Goal: Task Accomplishment & Management: Manage account settings

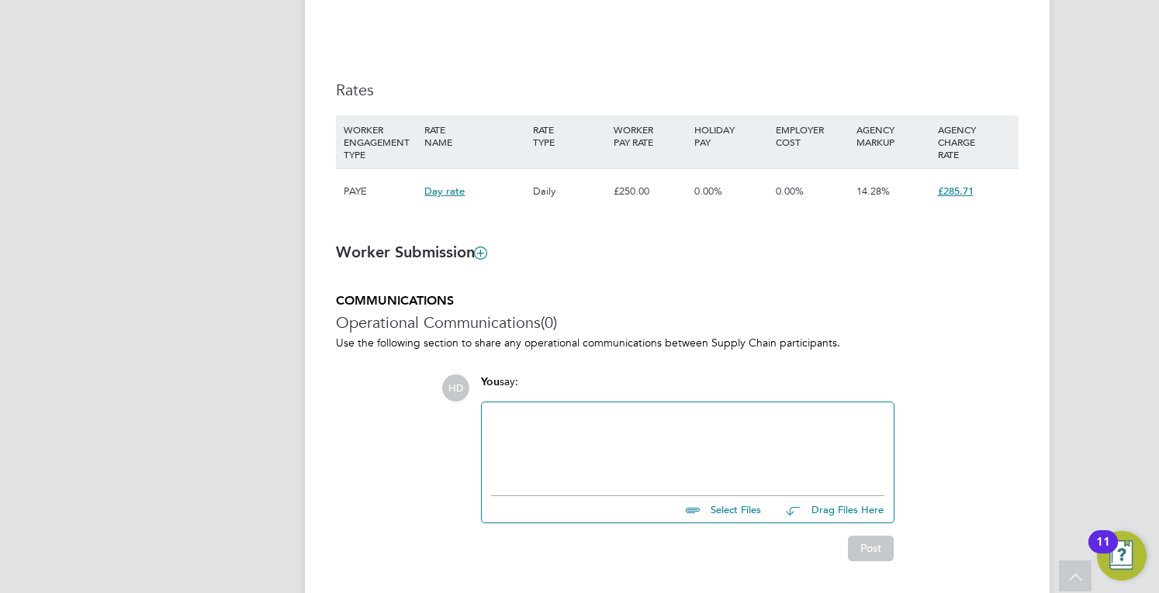
scroll to position [1064, 0]
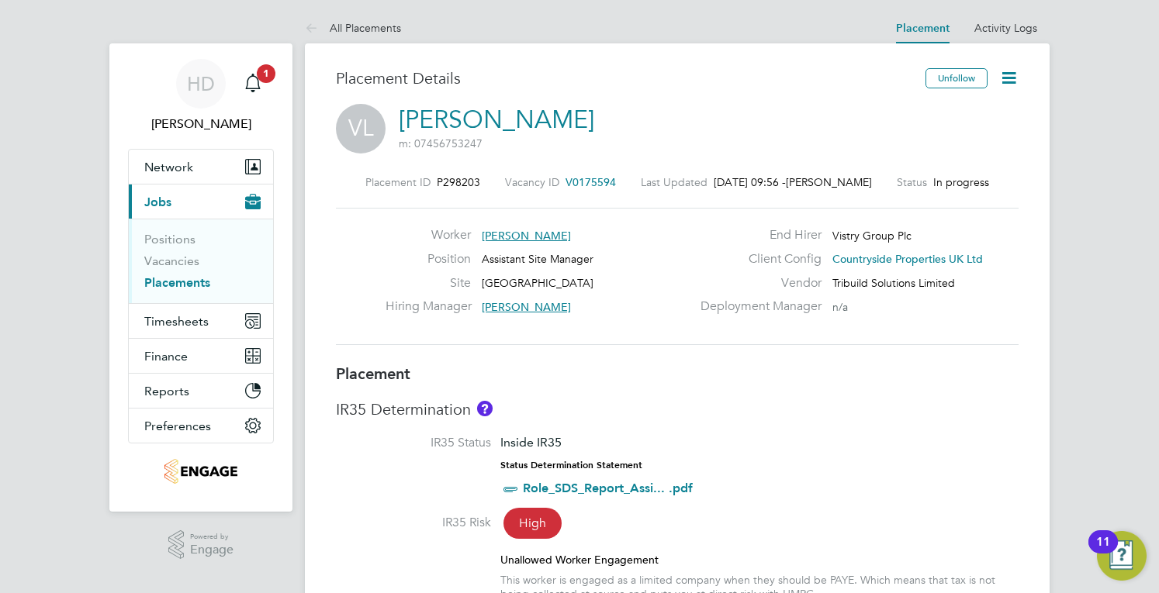
click at [1012, 74] on icon at bounding box center [1008, 77] width 19 height 19
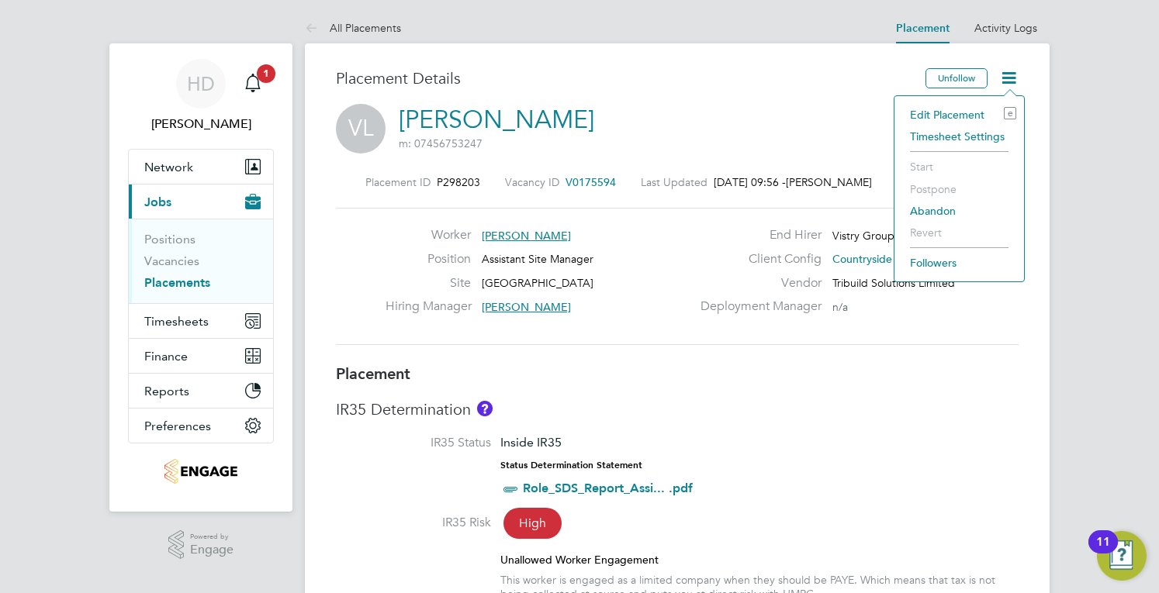
click at [952, 143] on li "Timesheet Settings" at bounding box center [959, 137] width 114 height 22
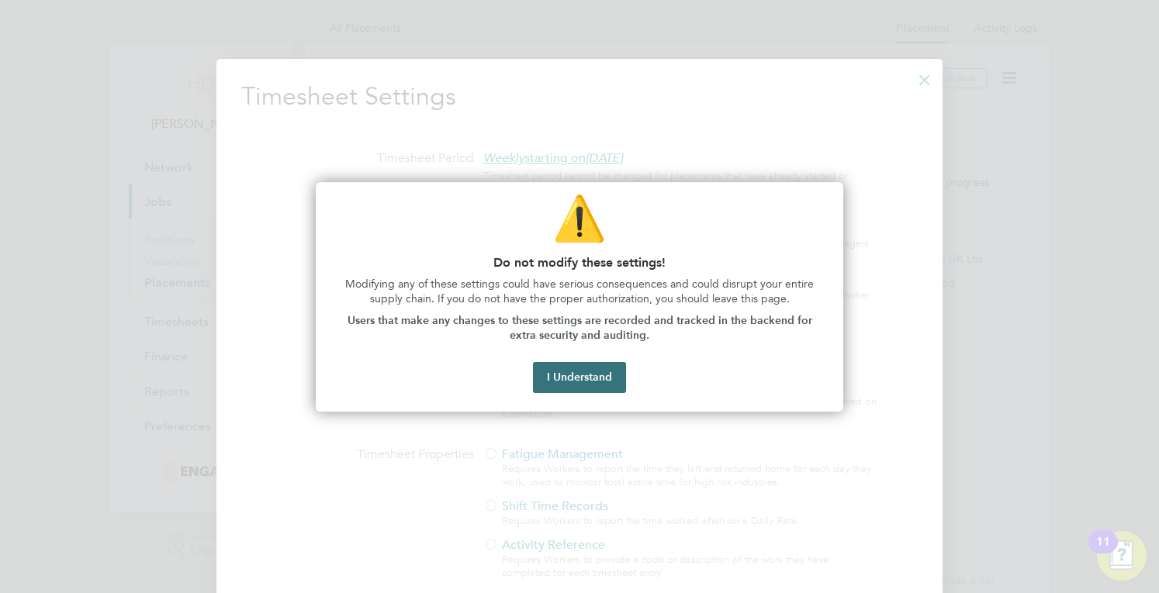
click at [578, 375] on button "I Understand" at bounding box center [579, 377] width 93 height 31
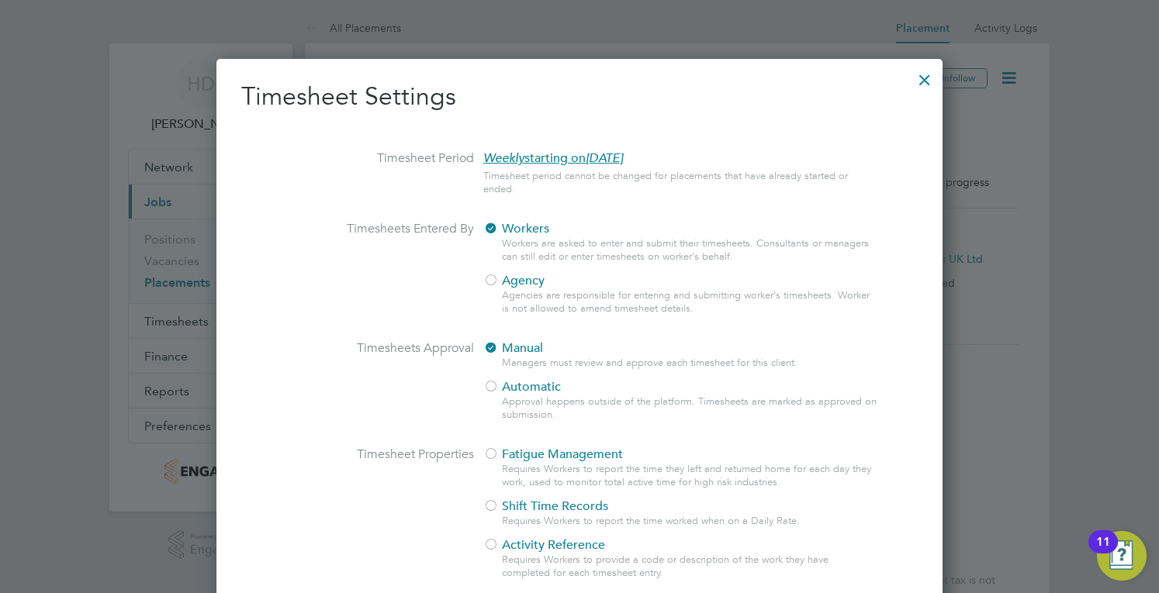
click at [924, 78] on div at bounding box center [924, 76] width 28 height 28
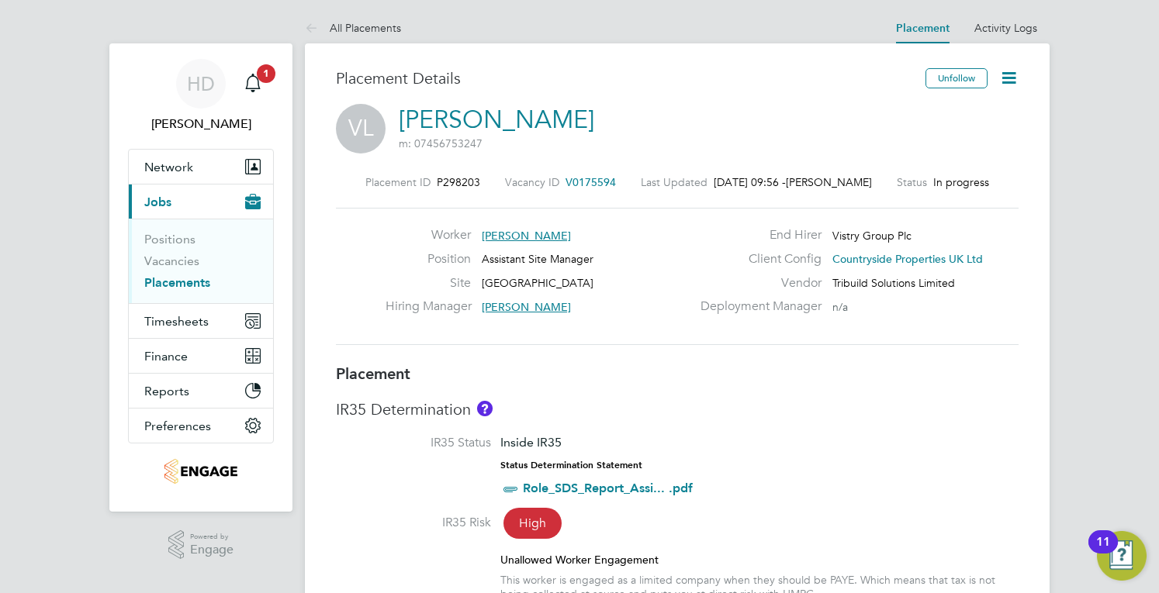
click at [1007, 78] on icon at bounding box center [1008, 77] width 19 height 19
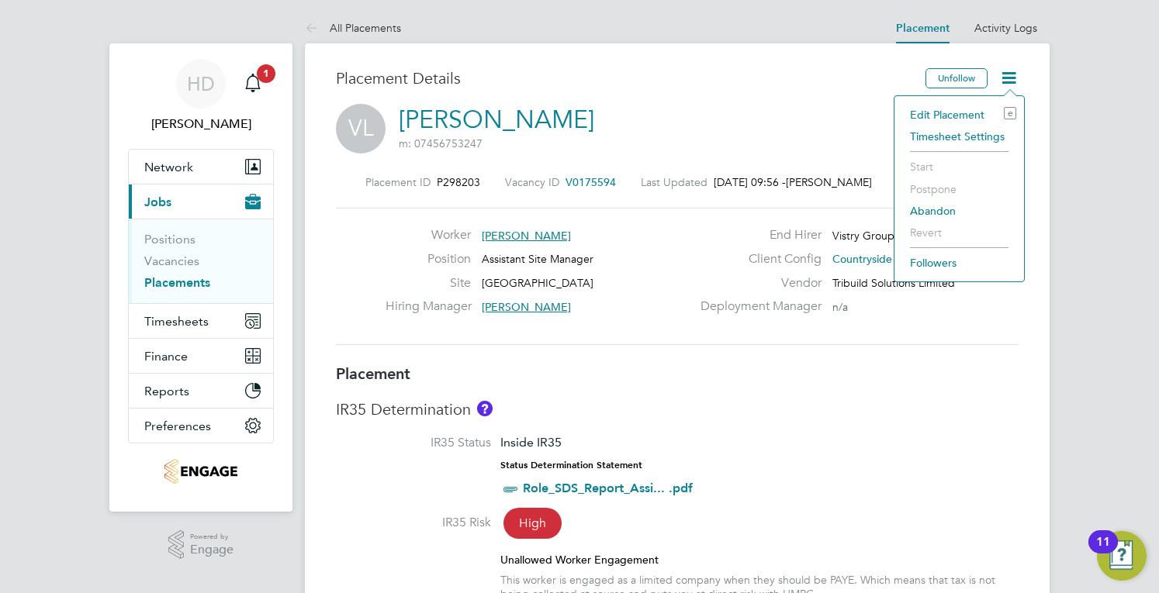
click at [644, 338] on div "Worker [PERSON_NAME] Position Assistant Site Manager Site Cambourne West Hiring…" at bounding box center [677, 276] width 682 height 137
